Goal: Task Accomplishment & Management: Complete application form

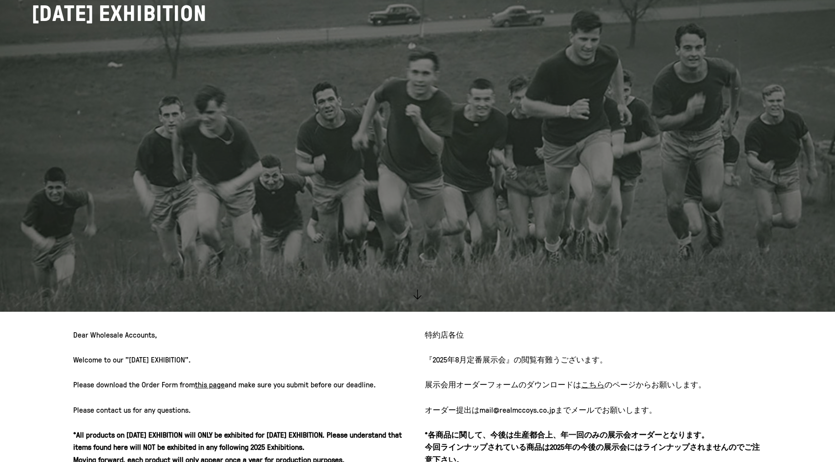
scroll to position [306, 0]
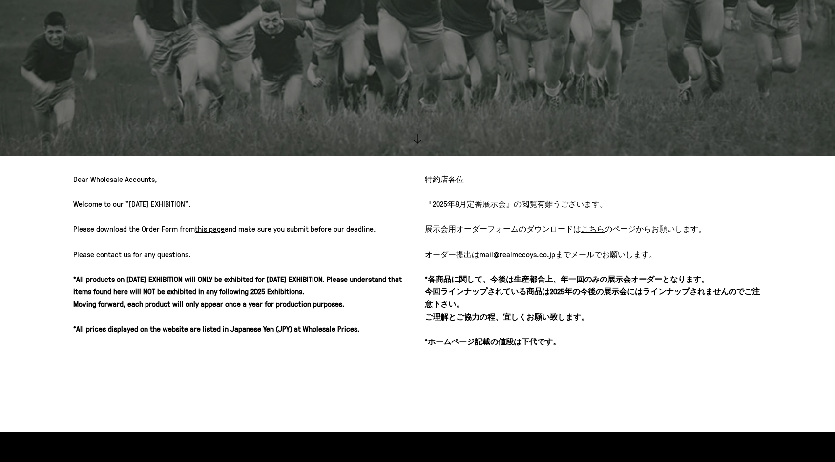
click at [592, 233] on u "こちら" at bounding box center [592, 229] width 23 height 11
